Goal: Information Seeking & Learning: Learn about a topic

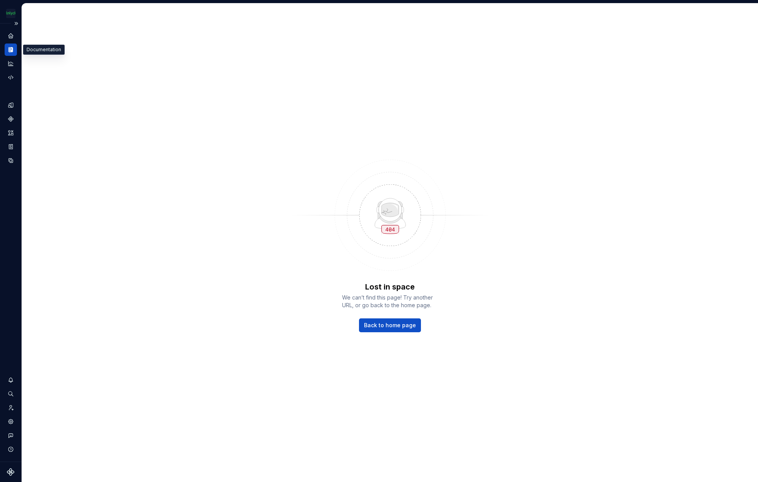
click at [10, 49] on icon "Documentation" at bounding box center [9, 49] width 2 height 5
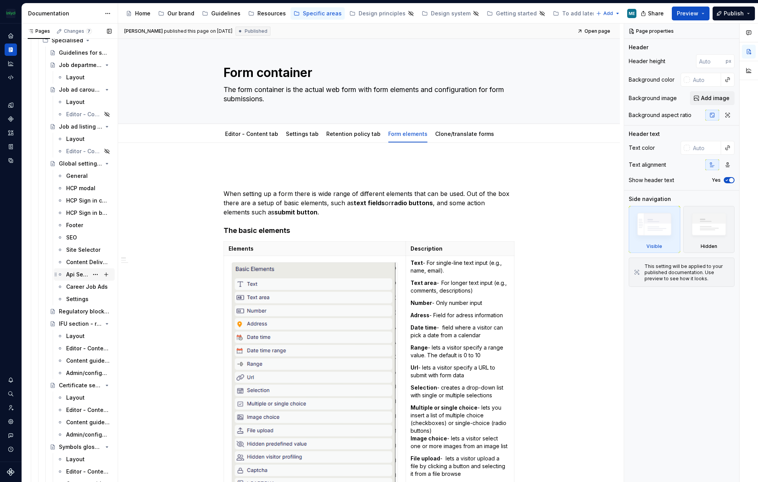
click at [71, 273] on div "Api Settings" at bounding box center [77, 275] width 22 height 8
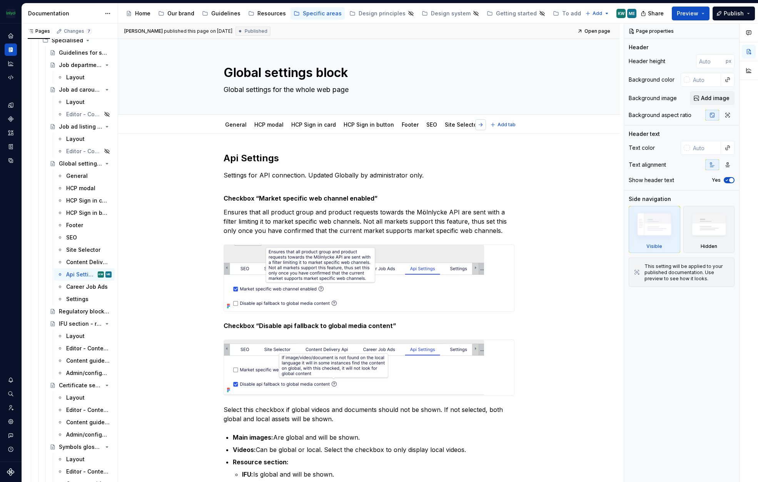
click at [479, 123] on button "button" at bounding box center [480, 124] width 11 height 11
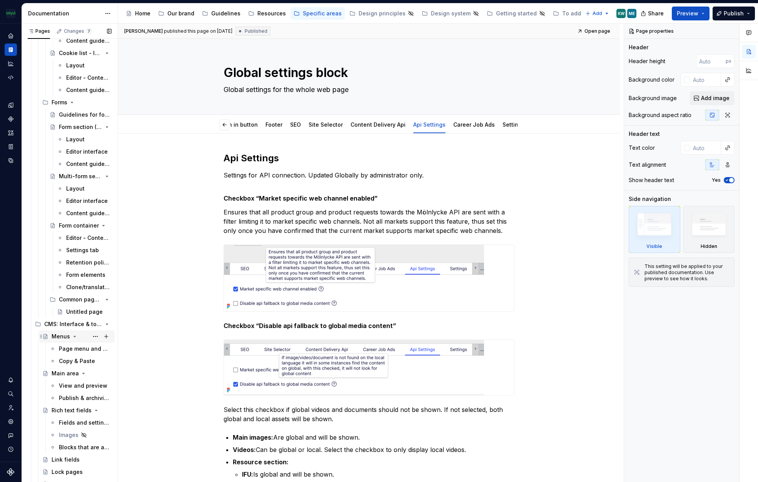
scroll to position [2589, 0]
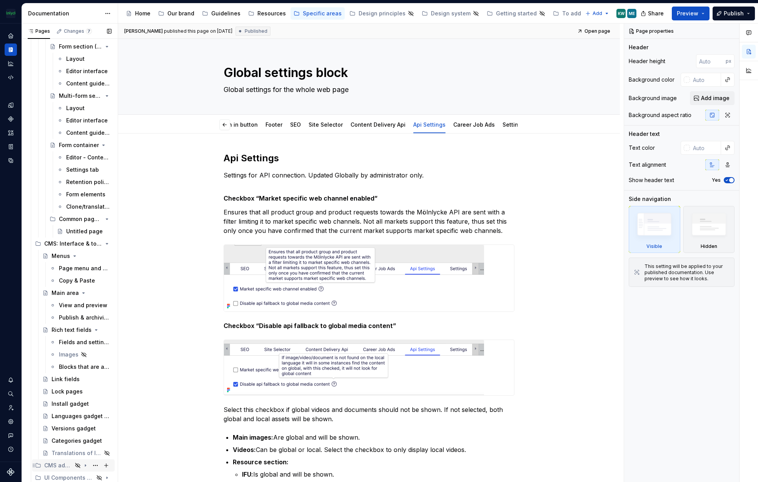
click at [67, 464] on div "CMS administration" at bounding box center [58, 465] width 28 height 8
click at [82, 464] on icon "Page tree" at bounding box center [85, 465] width 6 height 6
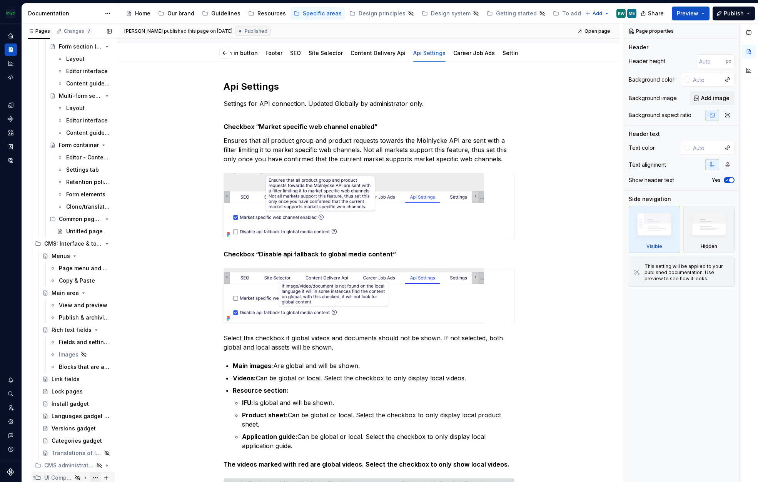
scroll to position [77, 0]
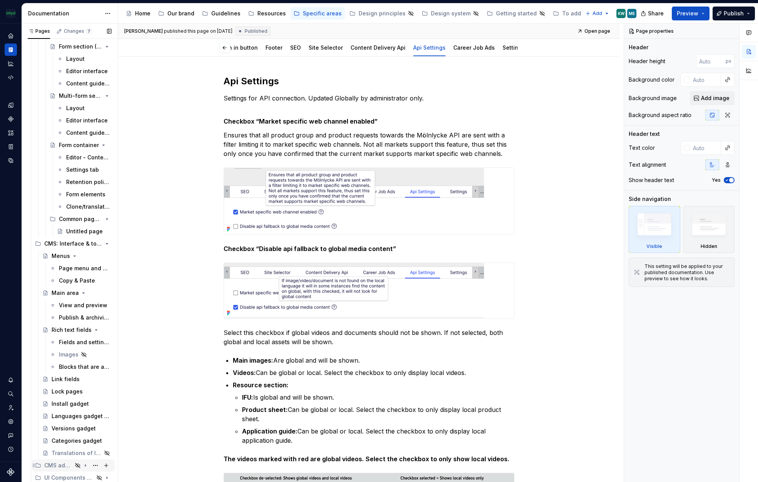
click at [82, 465] on icon "Page tree" at bounding box center [85, 465] width 6 height 6
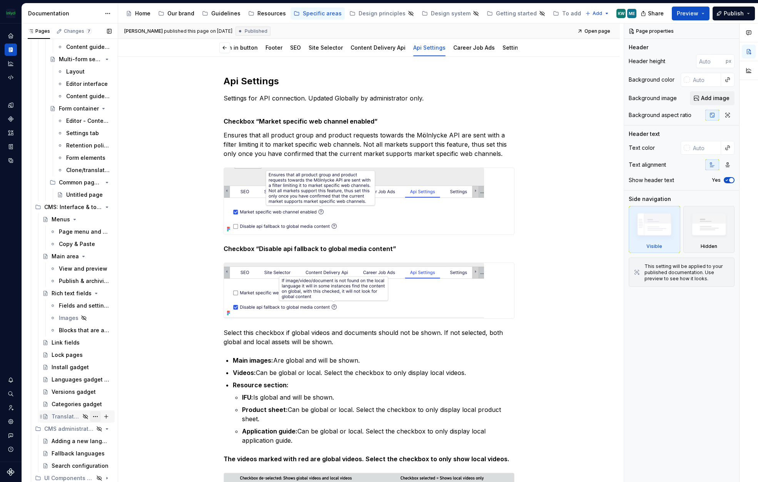
scroll to position [2626, 0]
click at [62, 451] on div "Fallback languages" at bounding box center [70, 453] width 37 height 8
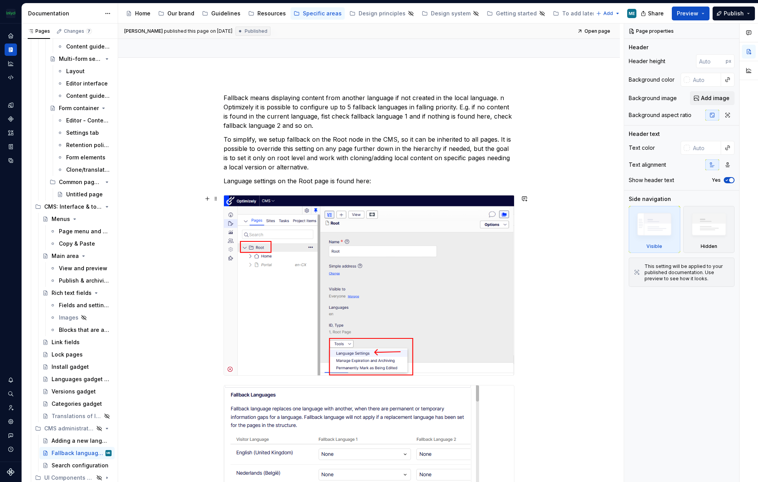
scroll to position [2, 0]
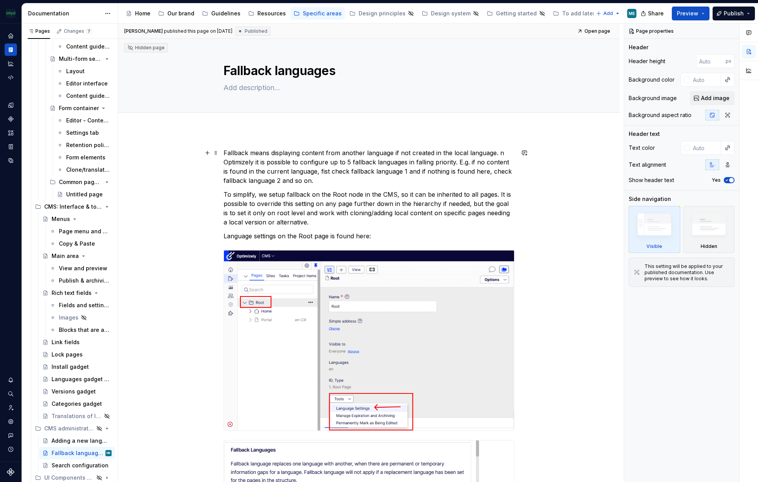
click at [486, 151] on p "Fallback means displaying content from another language if not created in the l…" at bounding box center [369, 166] width 291 height 37
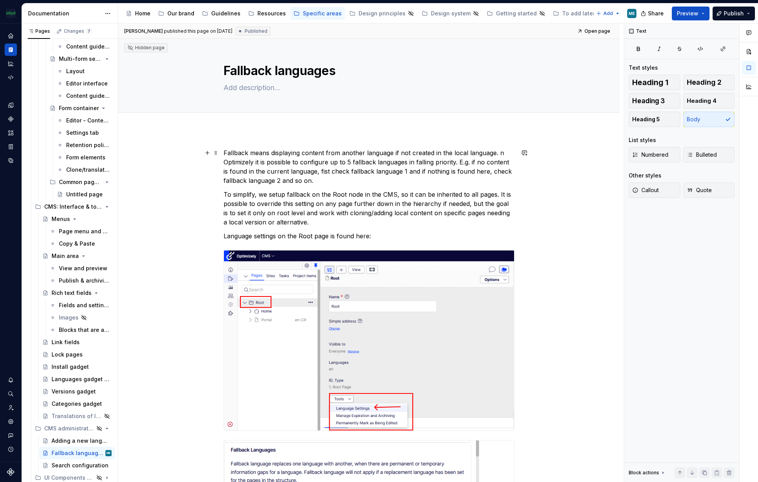
type textarea "*"
click at [498, 153] on p "Fallback means displaying content from another language if not created in the l…" at bounding box center [369, 166] width 291 height 37
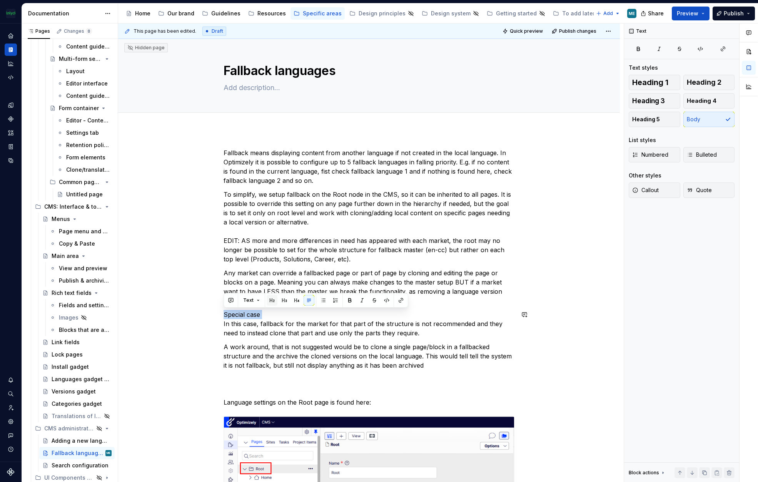
click at [269, 301] on button "button" at bounding box center [272, 300] width 11 height 11
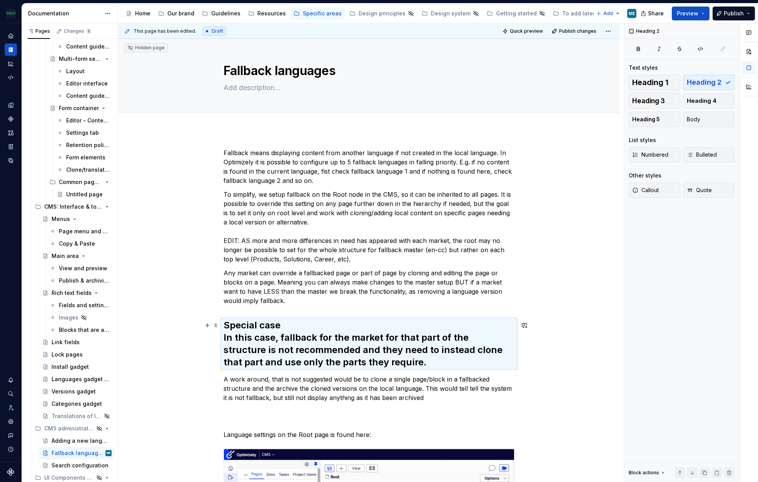
click at [352, 331] on h2 "Special case In this case, fallback for the market for that part of the structu…" at bounding box center [369, 343] width 291 height 49
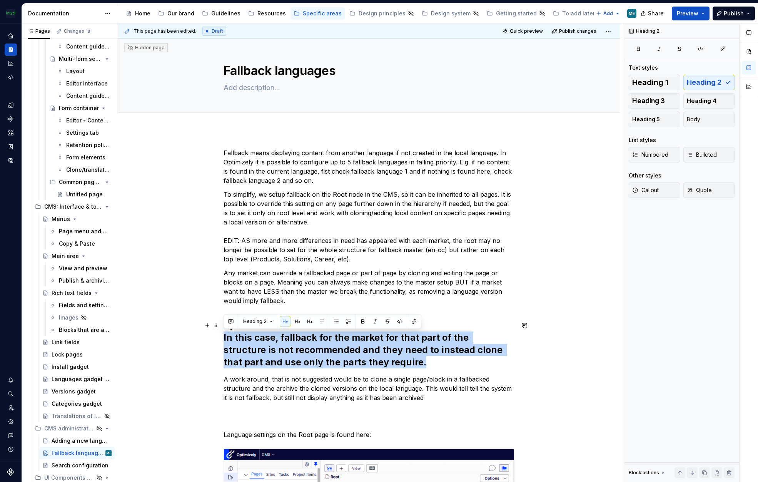
drag, startPoint x: 390, startPoint y: 361, endPoint x: 219, endPoint y: 337, distance: 172.9
click at [271, 320] on button "Heading 2" at bounding box center [258, 321] width 37 height 11
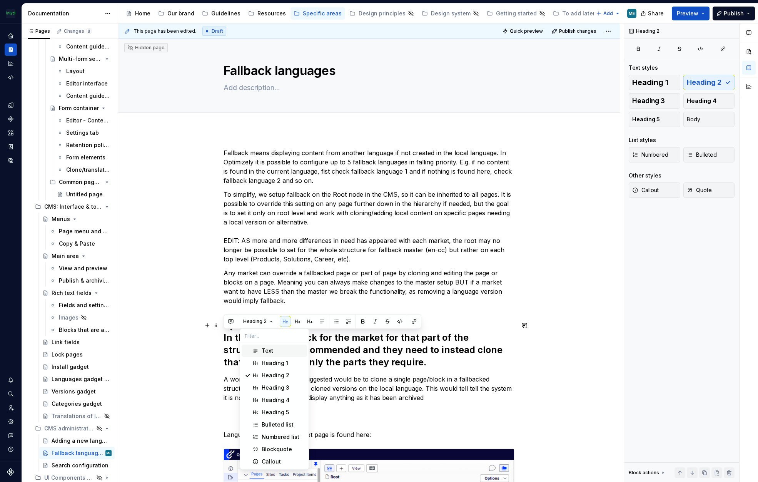
click at [264, 351] on div "Text" at bounding box center [268, 351] width 12 height 8
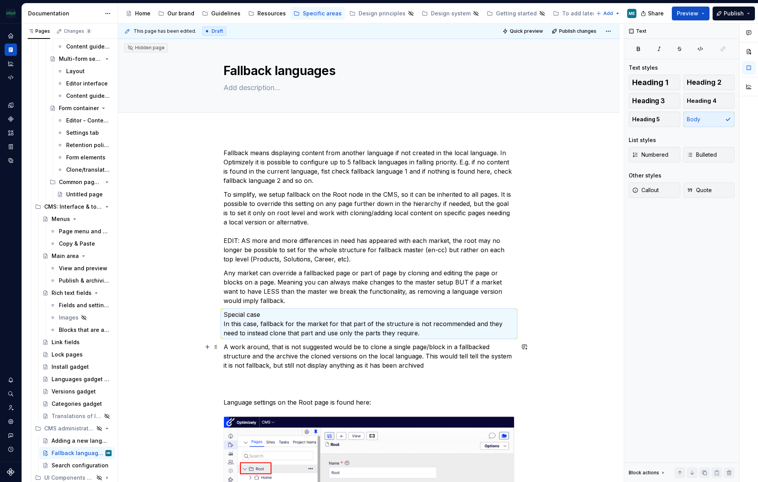
click at [434, 344] on p "A work around, that is not suggested would be to clone a single page/block in a…" at bounding box center [369, 356] width 291 height 28
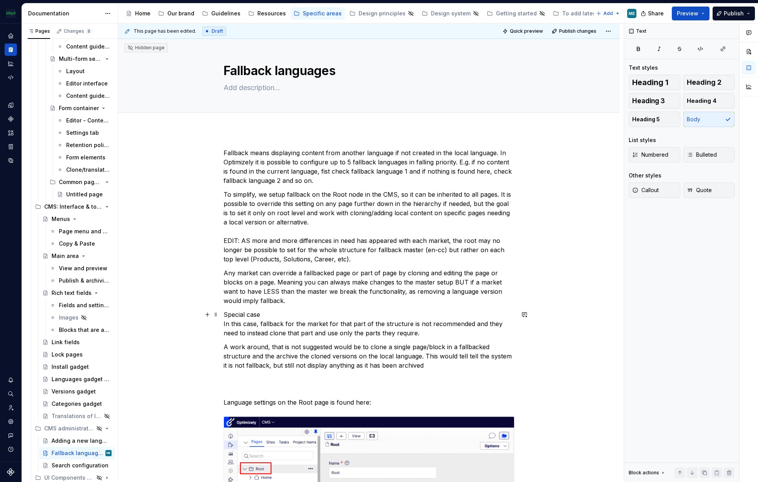
click at [262, 312] on p "Special case In this case, fallback for the market for that part of the structu…" at bounding box center [369, 324] width 291 height 28
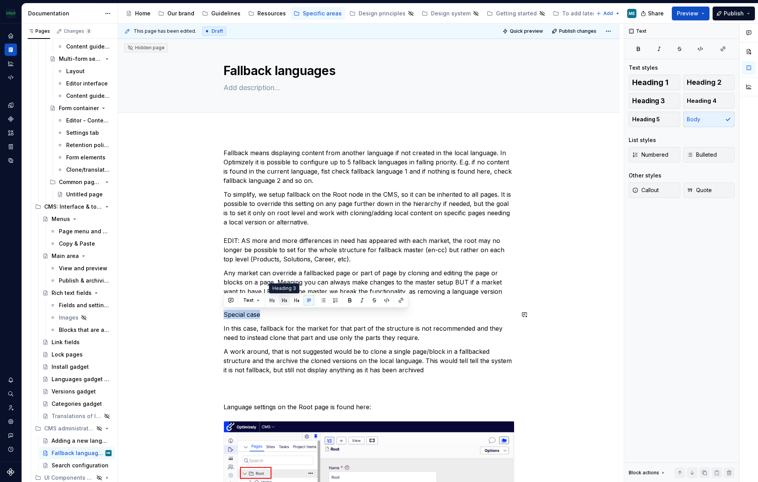
click at [286, 299] on button "button" at bounding box center [284, 300] width 11 height 11
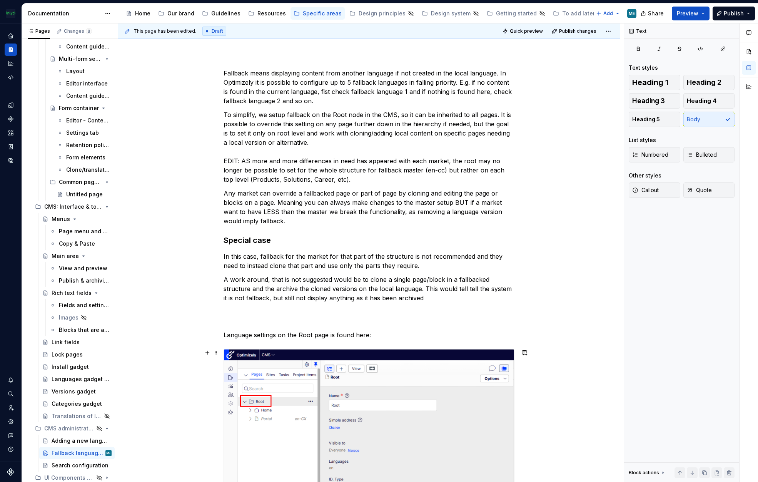
scroll to position [117, 0]
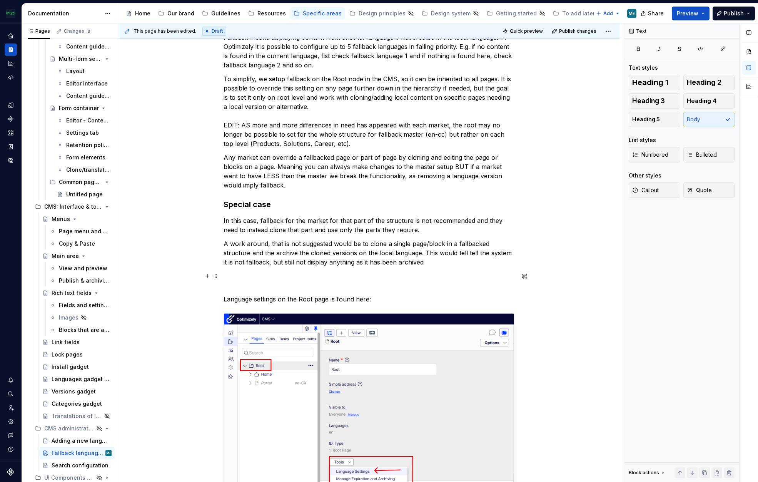
click at [259, 282] on p at bounding box center [369, 280] width 291 height 18
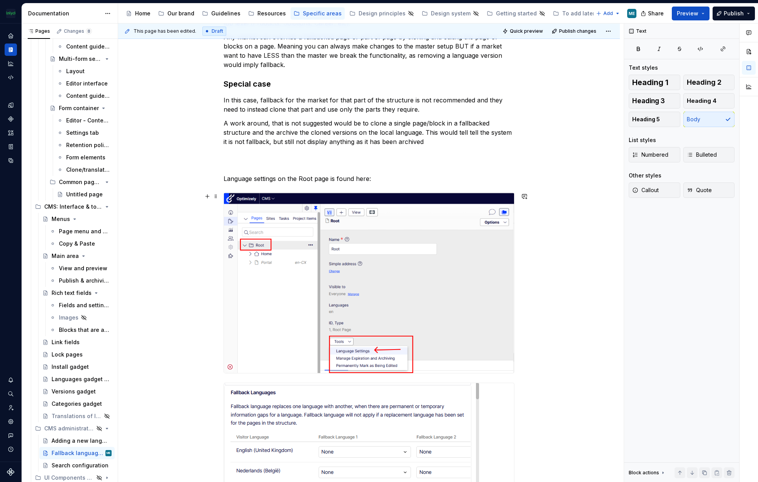
scroll to position [194, 0]
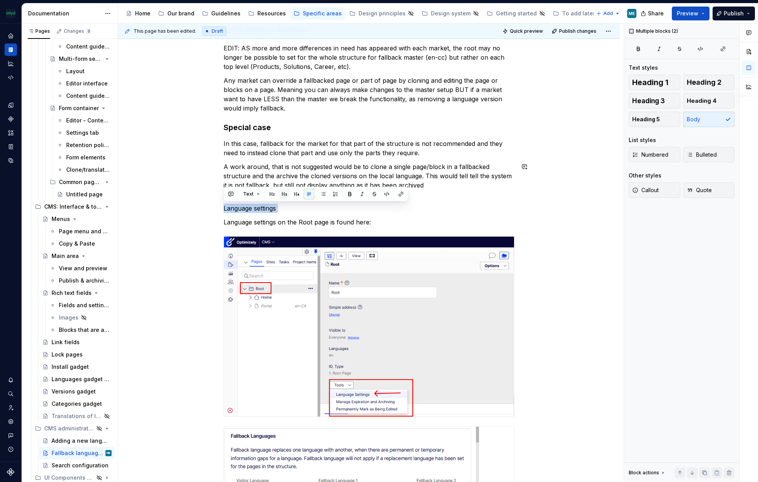
click at [285, 192] on button "button" at bounding box center [284, 194] width 11 height 11
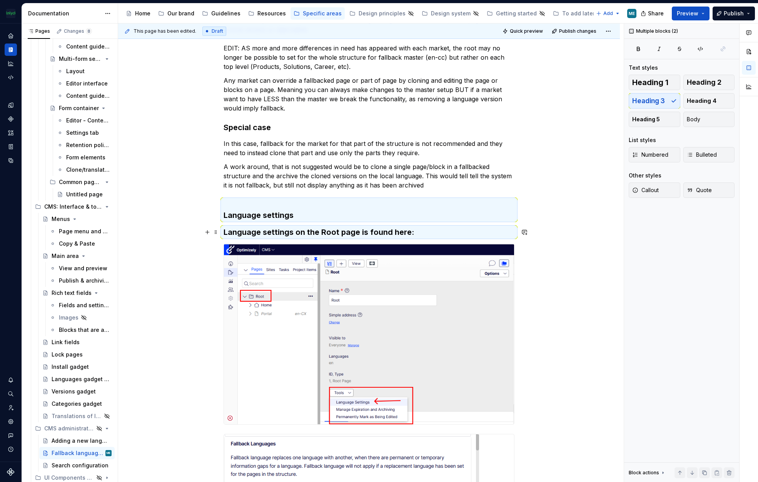
click at [389, 230] on h3 "Language settings on the Root page is found here:" at bounding box center [369, 232] width 291 height 11
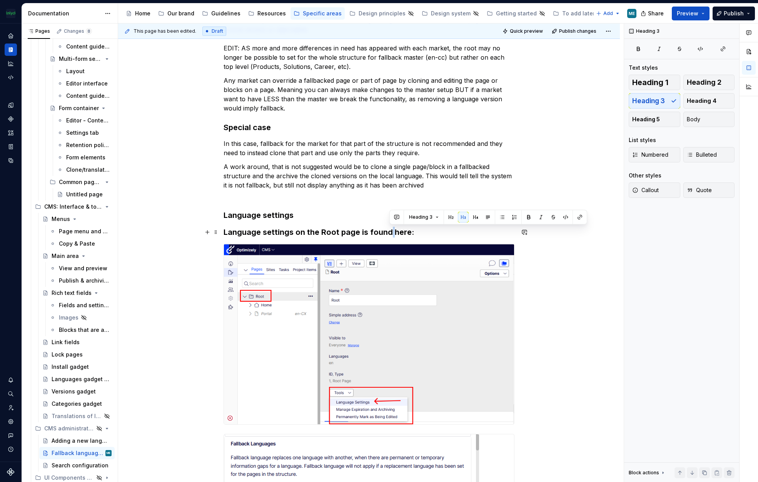
click at [389, 230] on h3 "Language settings on the Root page is found here:" at bounding box center [369, 232] width 291 height 11
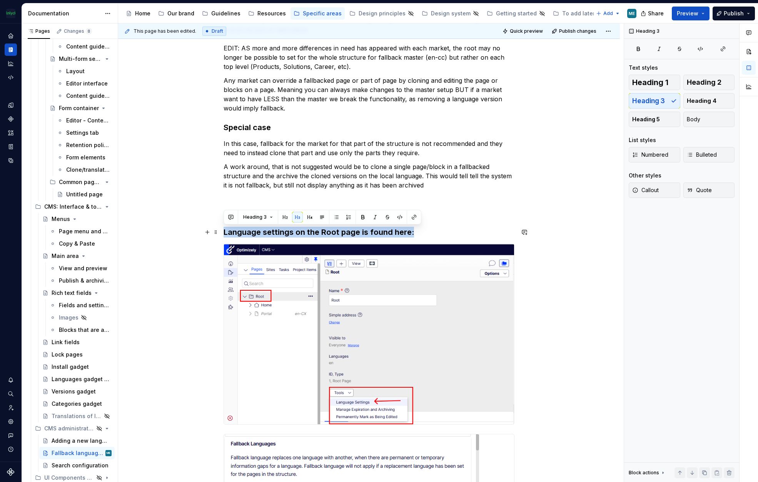
click at [389, 230] on h3 "Language settings on the Root page is found here:" at bounding box center [369, 232] width 291 height 11
click at [273, 215] on button "Heading 3" at bounding box center [258, 217] width 37 height 11
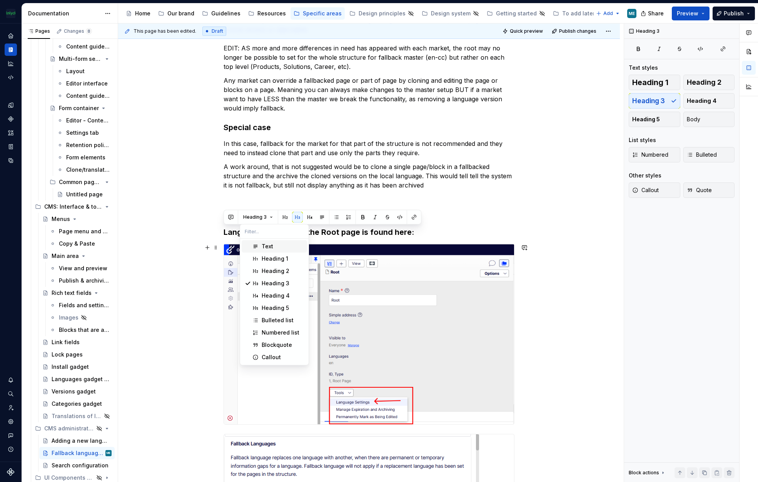
click at [273, 249] on div "Text" at bounding box center [283, 246] width 42 height 8
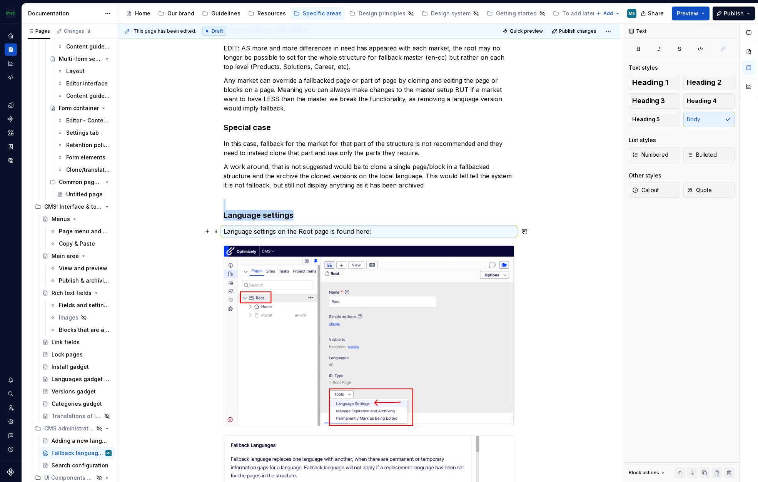
click at [303, 229] on p "Language settings on the Root page is found here:" at bounding box center [369, 231] width 291 height 9
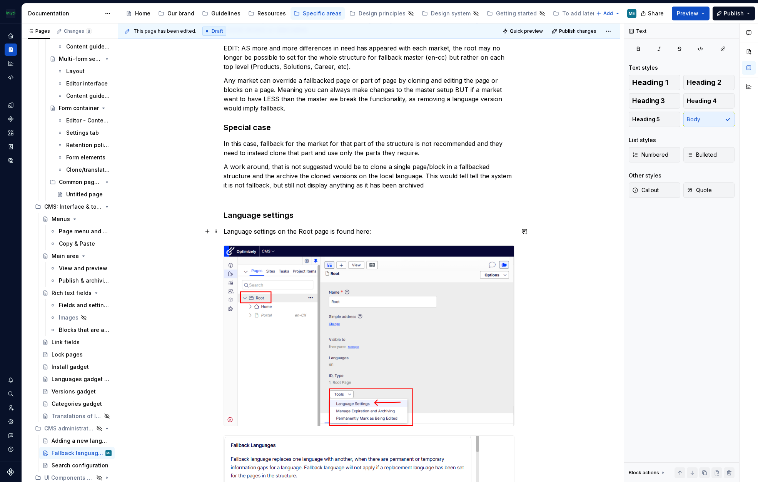
click at [382, 232] on p "Language settings on the Root page is found here:" at bounding box center [369, 231] width 291 height 9
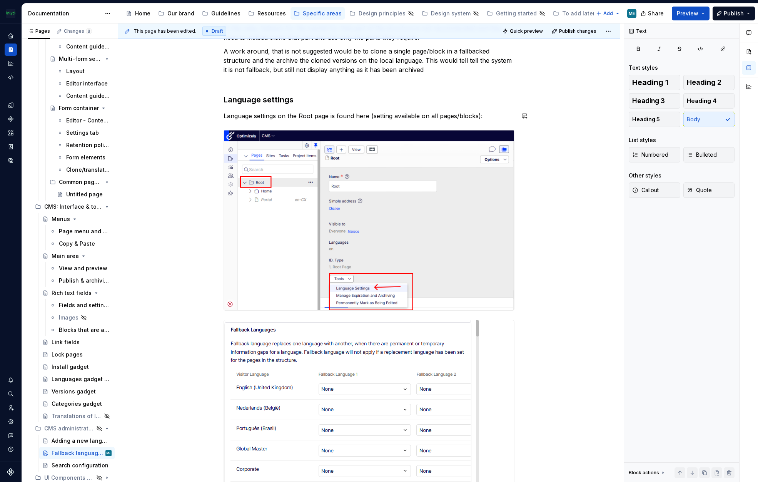
click at [431, 104] on h3 "Language settings" at bounding box center [369, 95] width 291 height 22
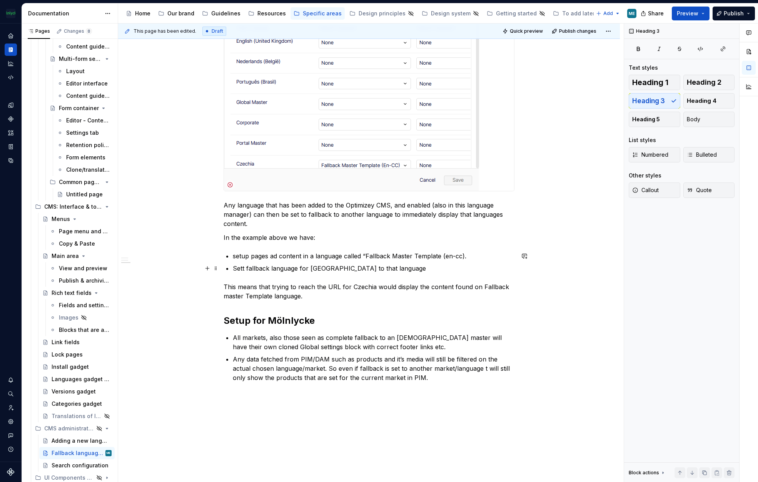
scroll to position [729, 0]
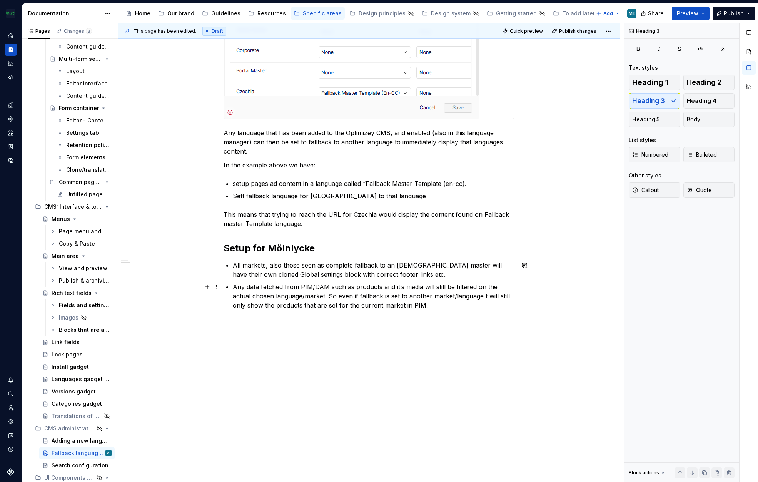
click at [425, 305] on p "Any data fetched from PIM/DAM such as products and it’s media will still be fil…" at bounding box center [374, 296] width 282 height 28
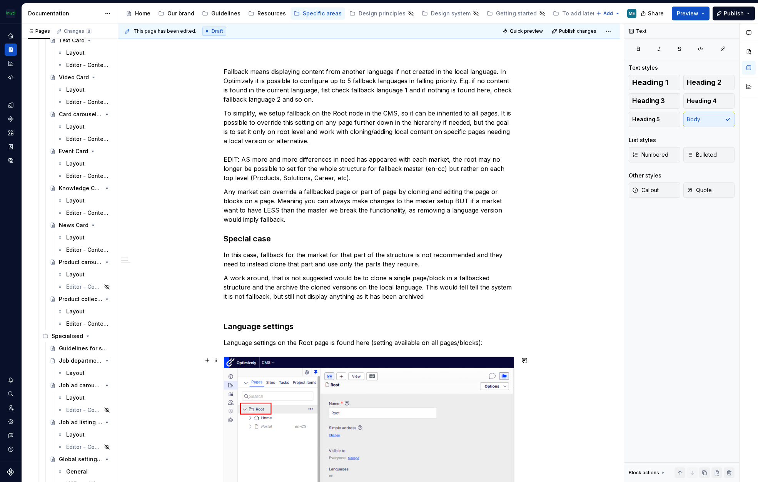
scroll to position [154, 0]
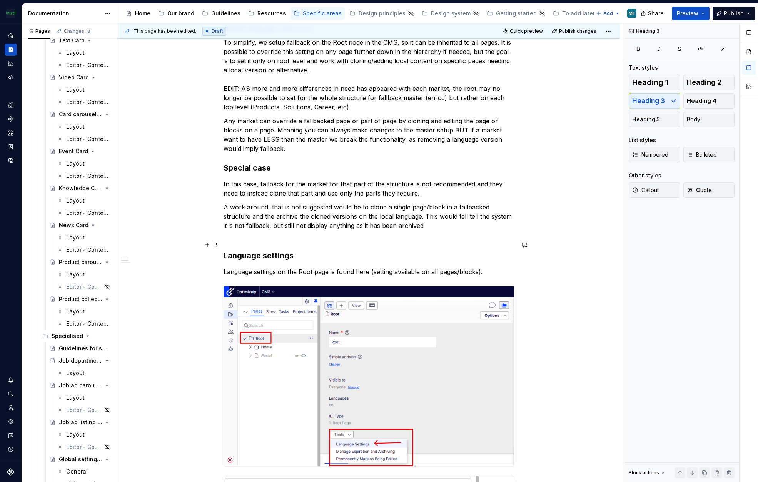
click at [239, 241] on h3 "Language settings" at bounding box center [369, 250] width 291 height 22
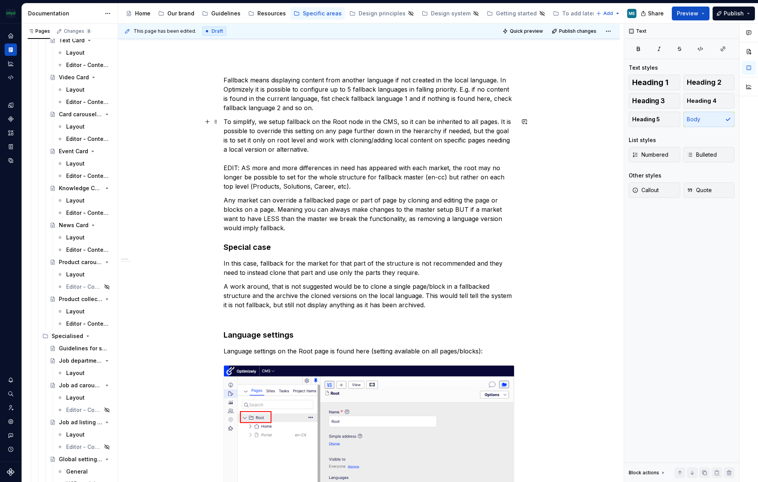
scroll to position [38, 0]
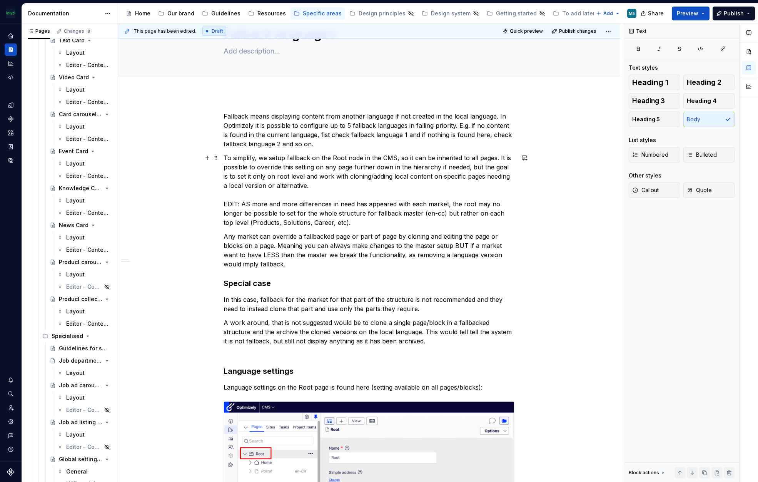
click at [228, 202] on p "To simplify, we setup fallback on the Root node in the CMS, so it can be inheri…" at bounding box center [369, 190] width 291 height 74
click at [328, 232] on p "Any market can override a fallbacked page or part of page by cloning and editin…" at bounding box center [369, 250] width 291 height 37
click at [247, 204] on p "To simplify, we setup fallback on the Root node in the CMS, so it can be inheri…" at bounding box center [369, 190] width 291 height 74
click at [331, 246] on p "Any market can override a fallbacked page or part of page by cloning and editin…" at bounding box center [369, 250] width 291 height 37
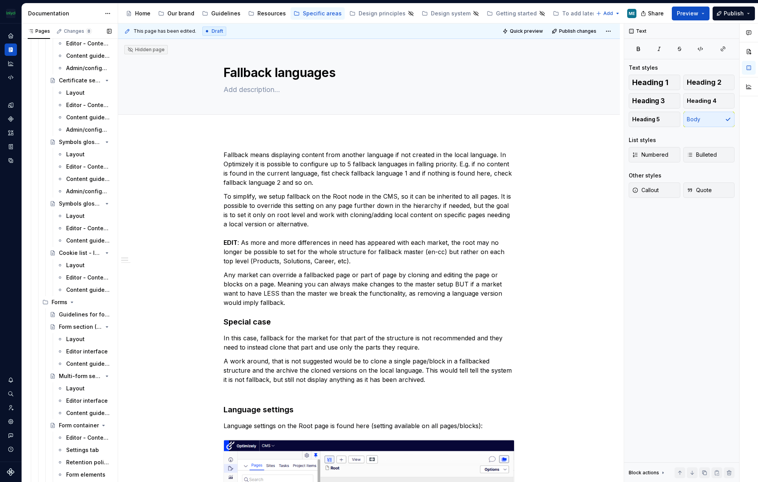
scroll to position [2626, 0]
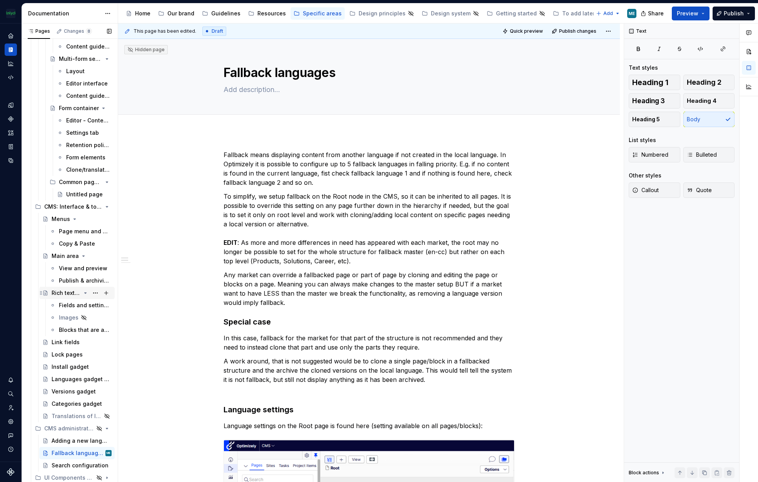
click at [64, 291] on div "Rich text fields" at bounding box center [66, 293] width 29 height 8
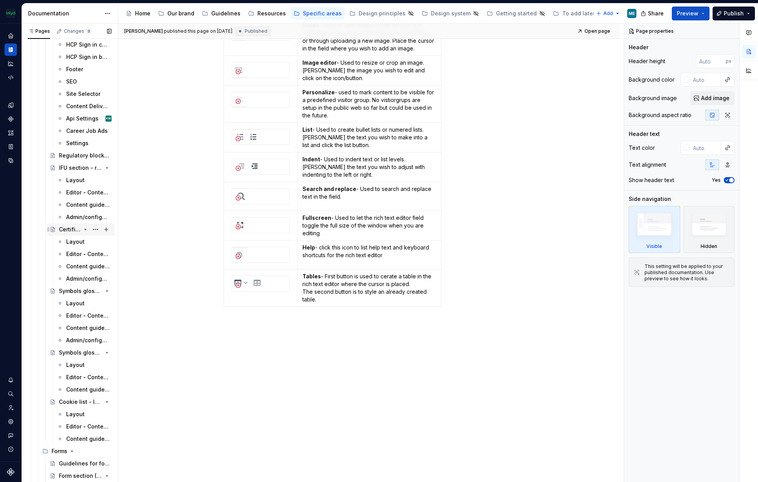
scroll to position [2088, 0]
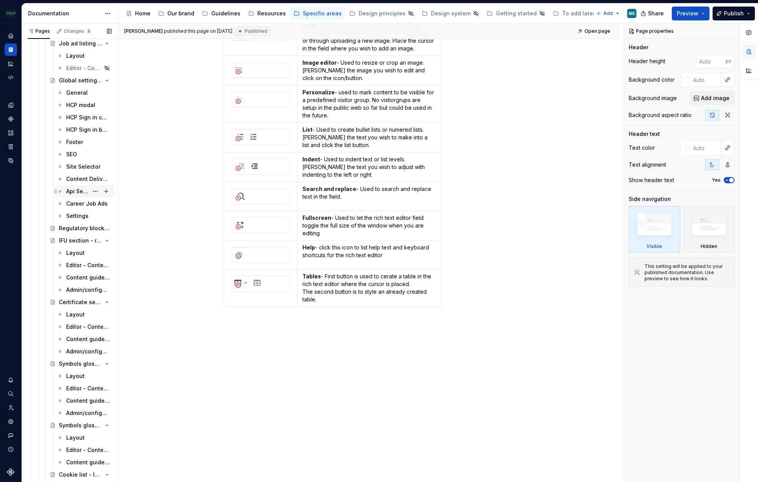
click at [84, 191] on div "Api Settings" at bounding box center [77, 191] width 22 height 8
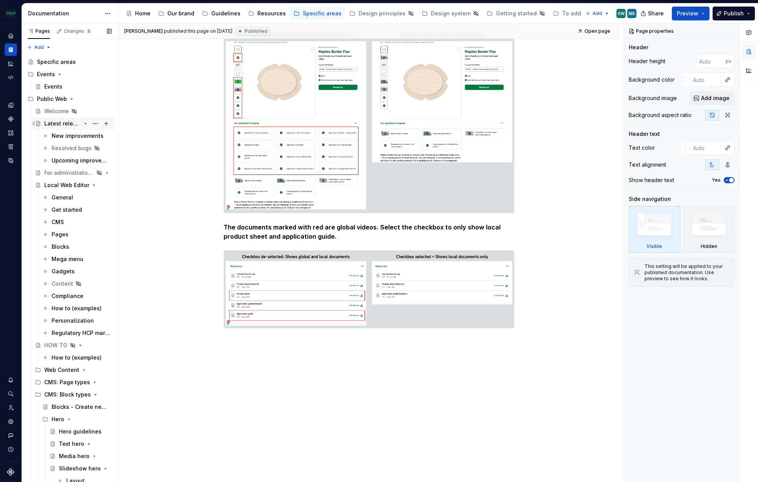
click at [59, 124] on div "Latest releases" at bounding box center [62, 124] width 37 height 8
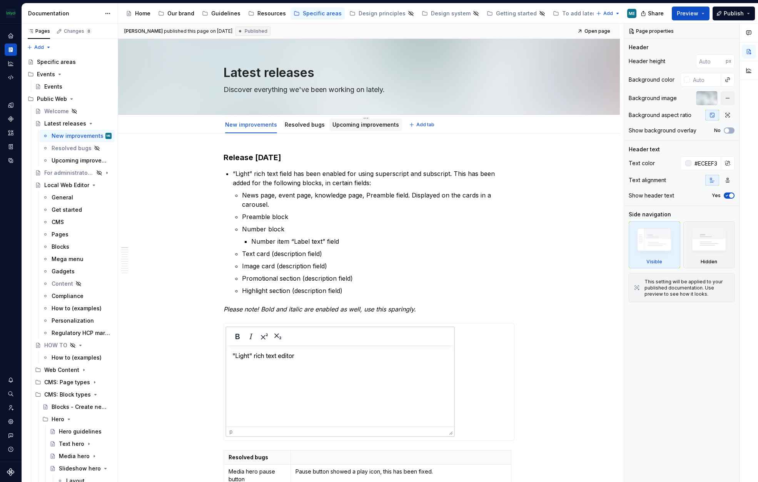
click at [364, 122] on link "Upcoming improvements" at bounding box center [366, 124] width 67 height 7
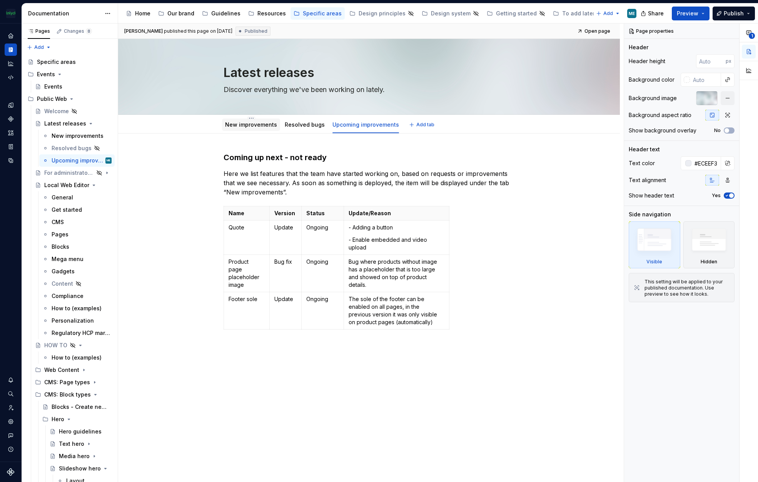
click at [246, 127] on link "New improvements" at bounding box center [251, 124] width 52 height 7
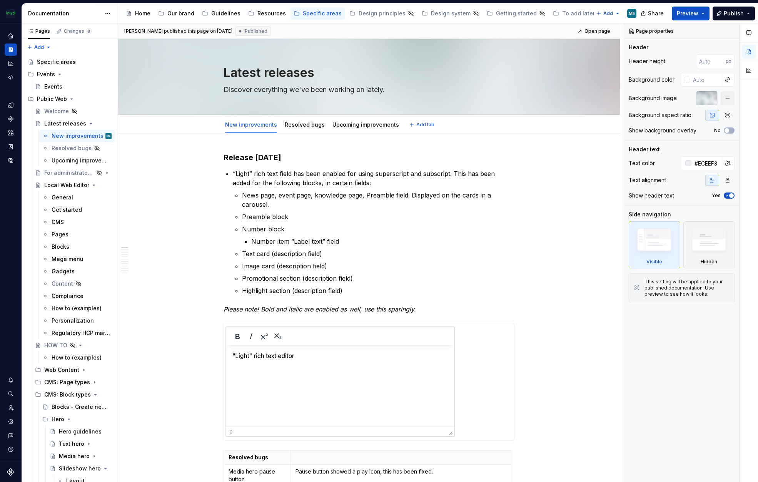
type textarea "*"
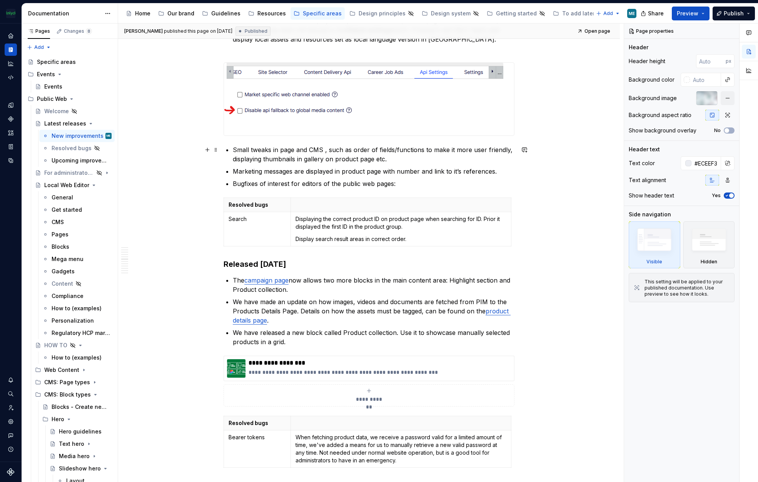
scroll to position [1270, 0]
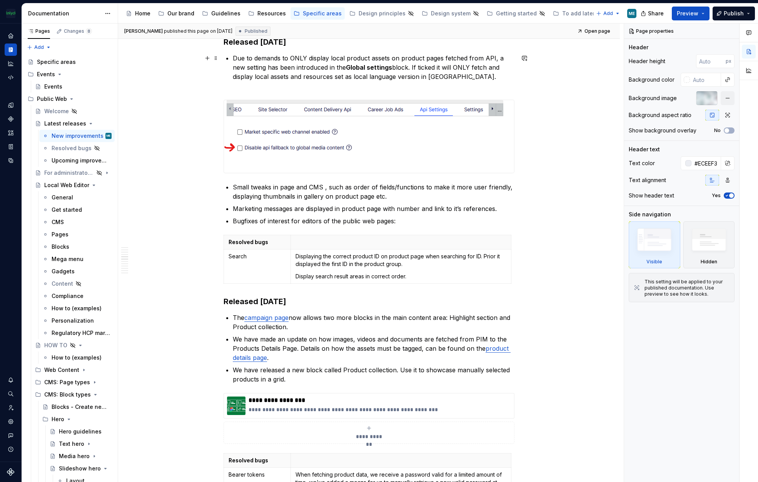
click at [461, 76] on p "Due to demands to ONLY display local product assets on product pages fetched fr…" at bounding box center [374, 71] width 282 height 37
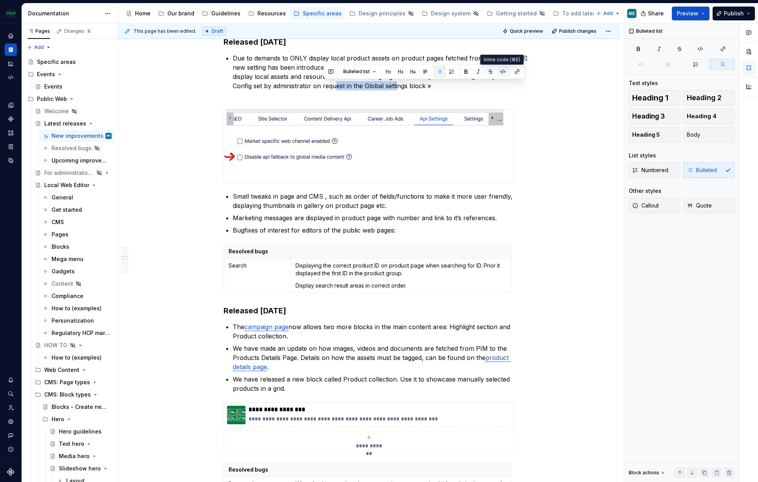
click at [500, 70] on button "button" at bounding box center [503, 71] width 11 height 11
type textarea "*"
click at [500, 70] on button "button" at bounding box center [504, 72] width 11 height 11
click at [514, 72] on button "button" at bounding box center [517, 71] width 11 height 11
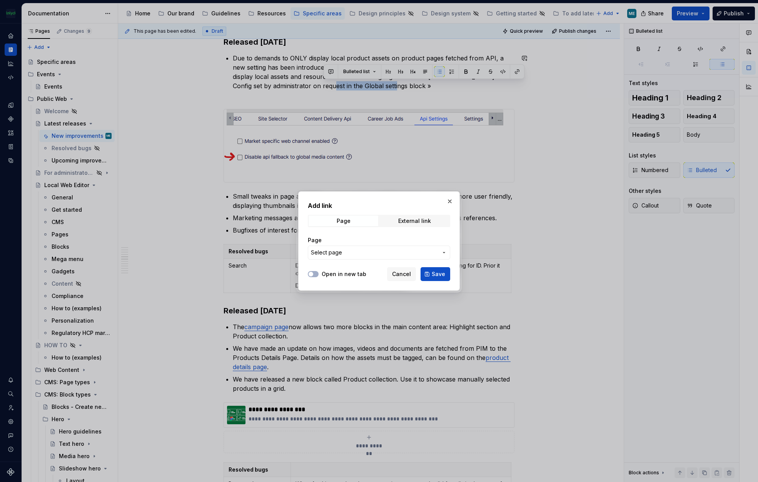
click at [352, 254] on span "Select page" at bounding box center [374, 253] width 127 height 8
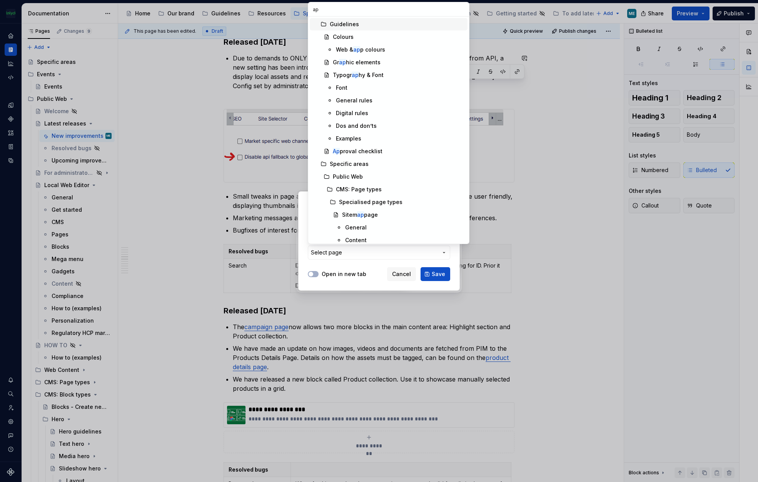
type input "api"
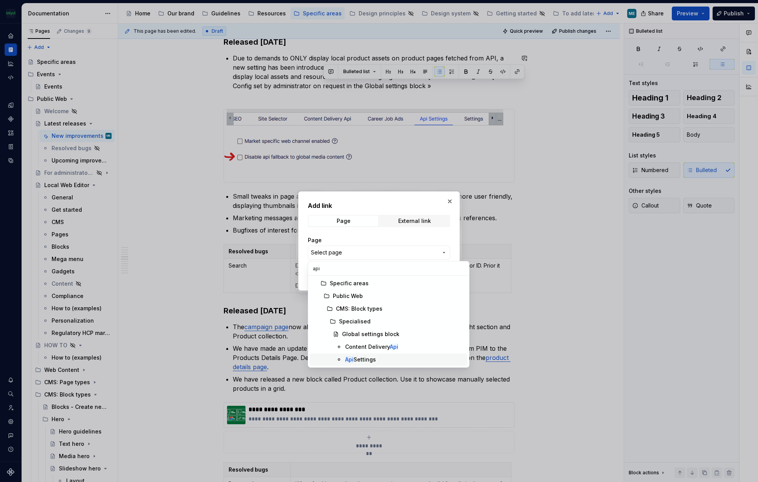
click at [370, 359] on div "Api Settings" at bounding box center [360, 360] width 31 height 8
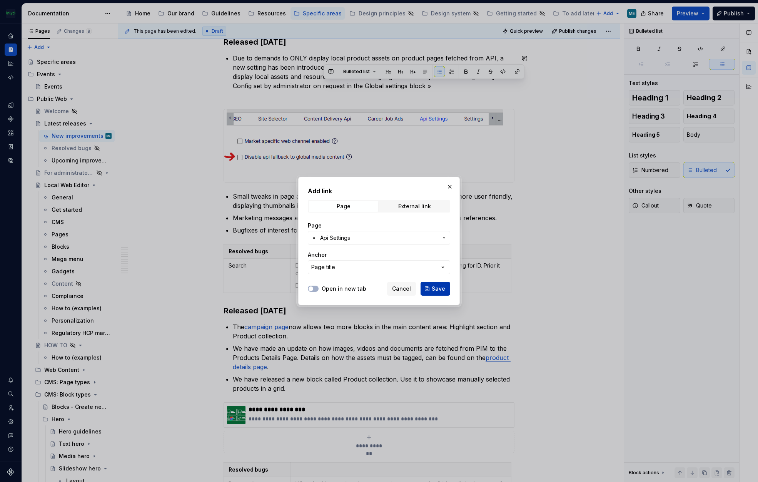
click at [439, 289] on span "Save" at bounding box center [438, 289] width 13 height 8
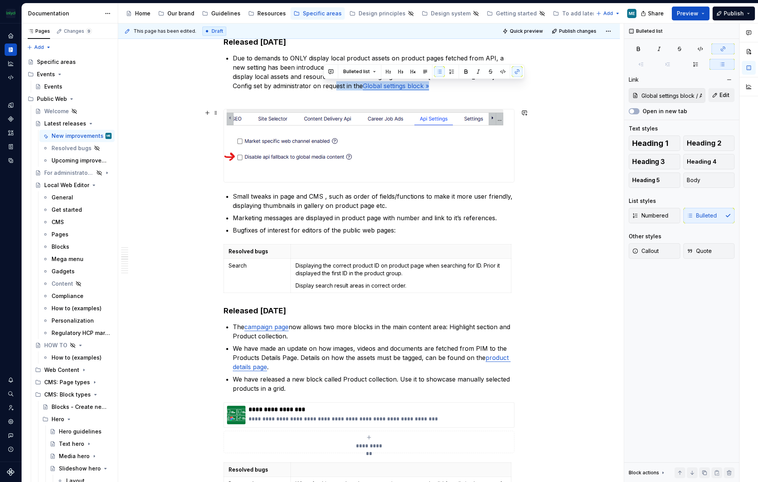
click at [570, 150] on div "This page has been edited. Draft Quick preview Publish changes Latest releases …" at bounding box center [371, 252] width 506 height 459
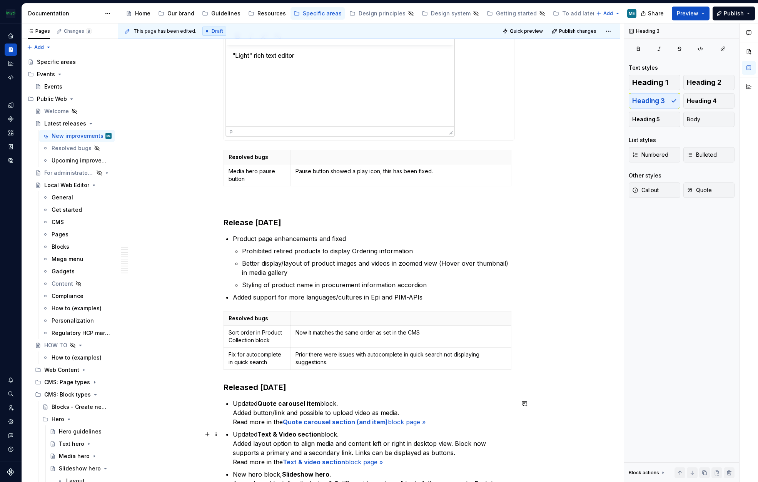
scroll to position [269, 0]
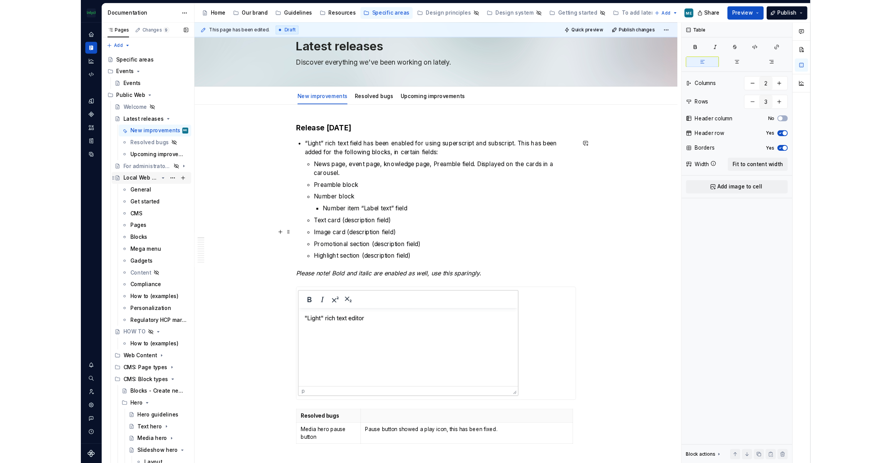
scroll to position [0, 0]
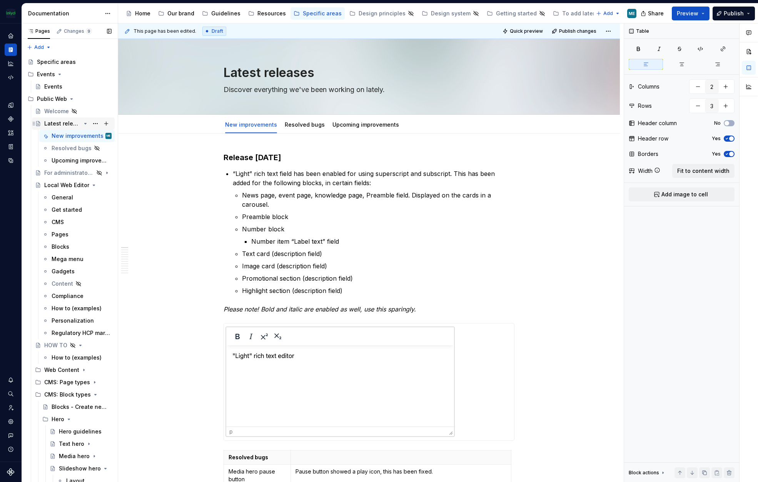
click at [70, 126] on div "Latest releases" at bounding box center [62, 124] width 37 height 8
click at [57, 161] on div "Upcoming improvements" at bounding box center [70, 161] width 37 height 8
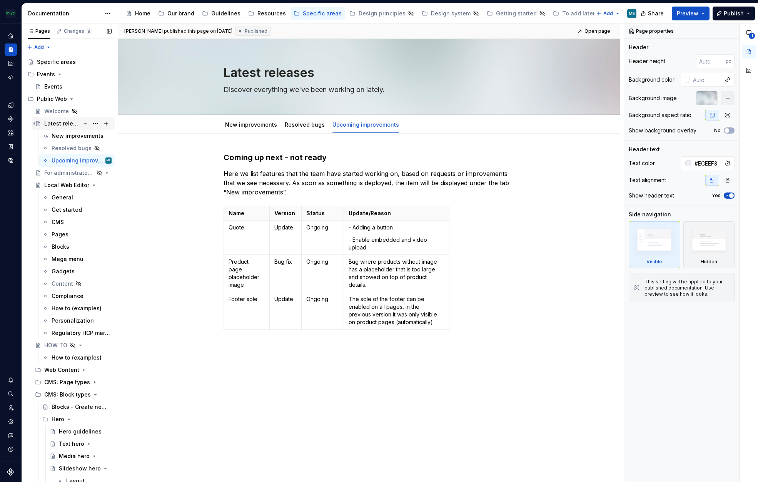
click at [62, 123] on div "Latest releases" at bounding box center [62, 124] width 37 height 8
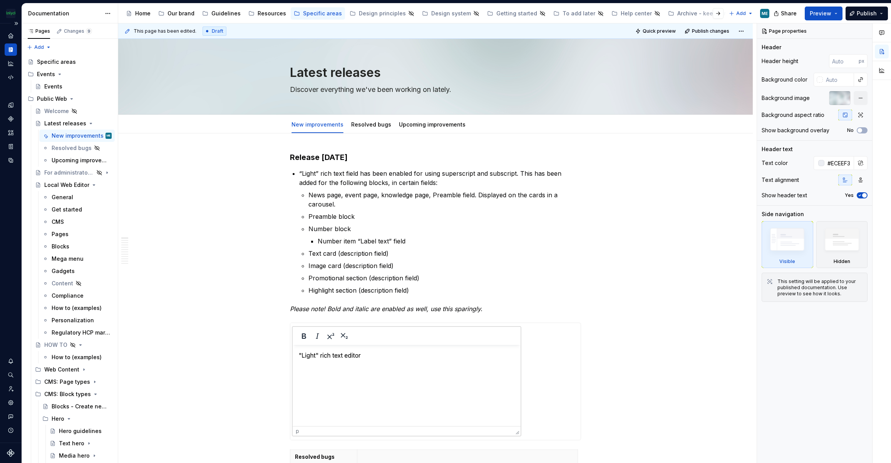
type textarea "*"
